Goal: Task Accomplishment & Management: Use online tool/utility

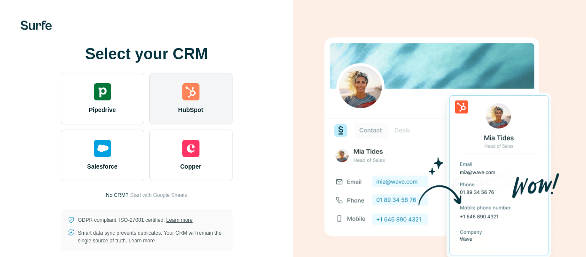
click at [209, 76] on div "HubSpot" at bounding box center [190, 98] width 83 height 51
